Goal: Information Seeking & Learning: Learn about a topic

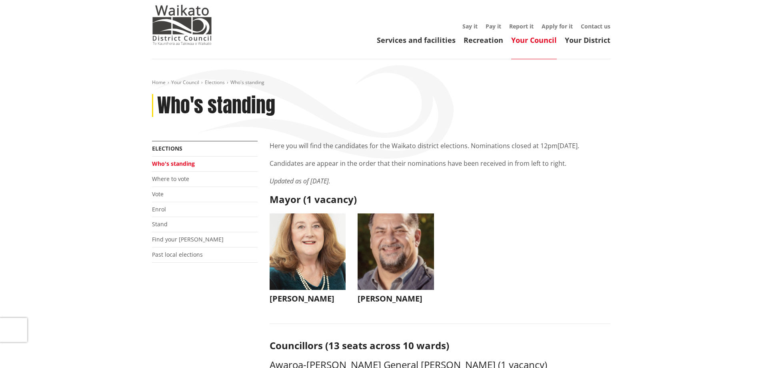
scroll to position [40, 0]
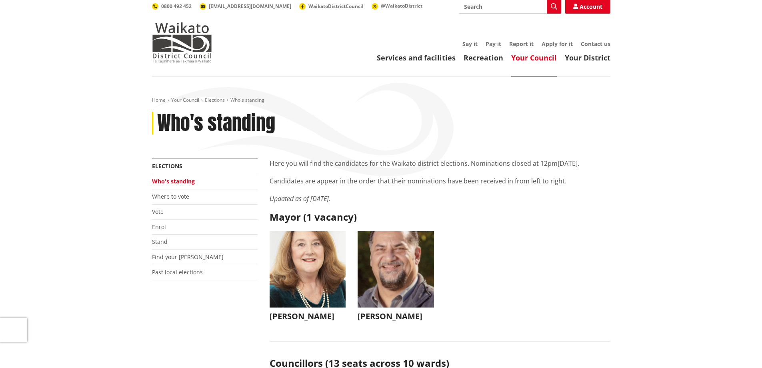
click at [384, 246] on img "button" at bounding box center [396, 269] width 76 height 76
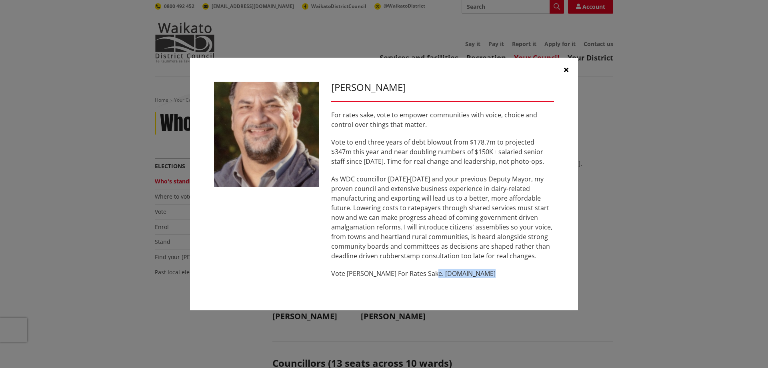
drag, startPoint x: 481, startPoint y: 273, endPoint x: 427, endPoint y: 279, distance: 54.7
click at [427, 279] on div "[PERSON_NAME] For rates sake, vote to empower communities with voice, choice an…" at bounding box center [442, 184] width 235 height 205
click at [650, 101] on div "[PERSON_NAME] For rates sake, vote to empower communities with voice, choice an…" at bounding box center [384, 184] width 736 height 277
click at [666, 253] on div "[PERSON_NAME] For rates sake, vote to empower communities with voice, choice an…" at bounding box center [384, 184] width 736 height 277
click at [566, 70] on icon "button" at bounding box center [566, 69] width 4 height 6
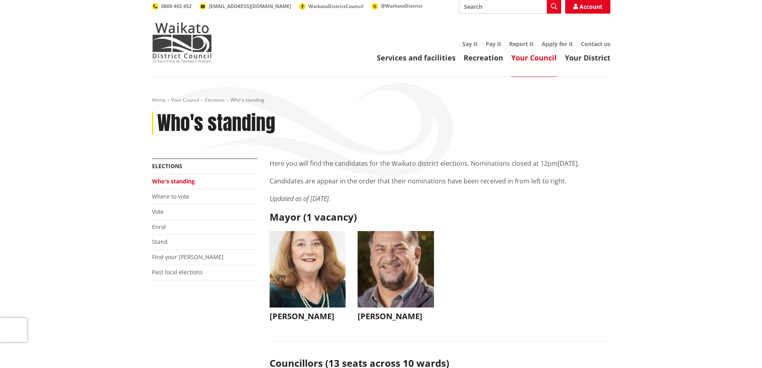
click at [317, 251] on img "button" at bounding box center [308, 269] width 76 height 76
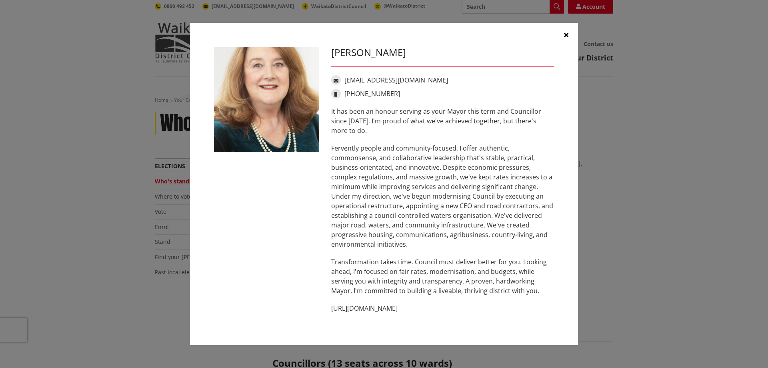
drag, startPoint x: 420, startPoint y: 308, endPoint x: 349, endPoint y: 313, distance: 71.0
click at [349, 313] on div "[PERSON_NAME] [EMAIL_ADDRESS][DOMAIN_NAME] [PHONE_NUMBER] It has been an honour…" at bounding box center [442, 184] width 235 height 274
click at [568, 32] on icon "button" at bounding box center [566, 35] width 4 height 6
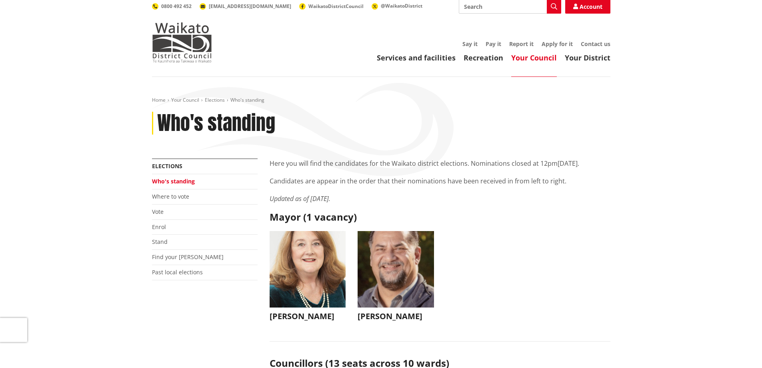
click at [304, 247] on img "button" at bounding box center [308, 269] width 76 height 76
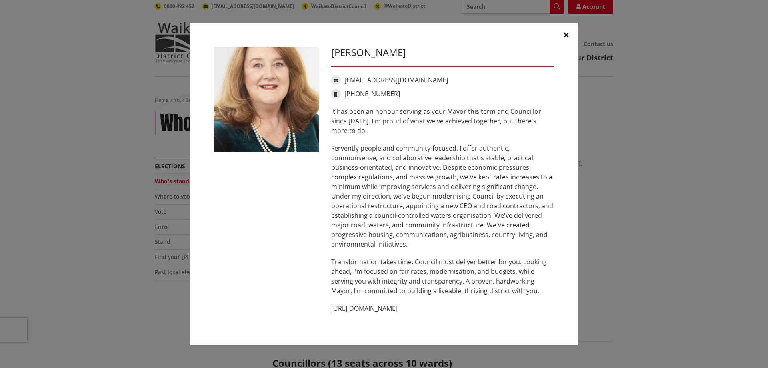
copy p "[DOMAIN_NAME]"
click at [612, 122] on div "[PERSON_NAME] [EMAIL_ADDRESS][DOMAIN_NAME] [PHONE_NUMBER] It has been an honour…" at bounding box center [384, 184] width 736 height 346
click at [569, 36] on button "button" at bounding box center [566, 35] width 24 height 24
